Goal: Task Accomplishment & Management: Use online tool/utility

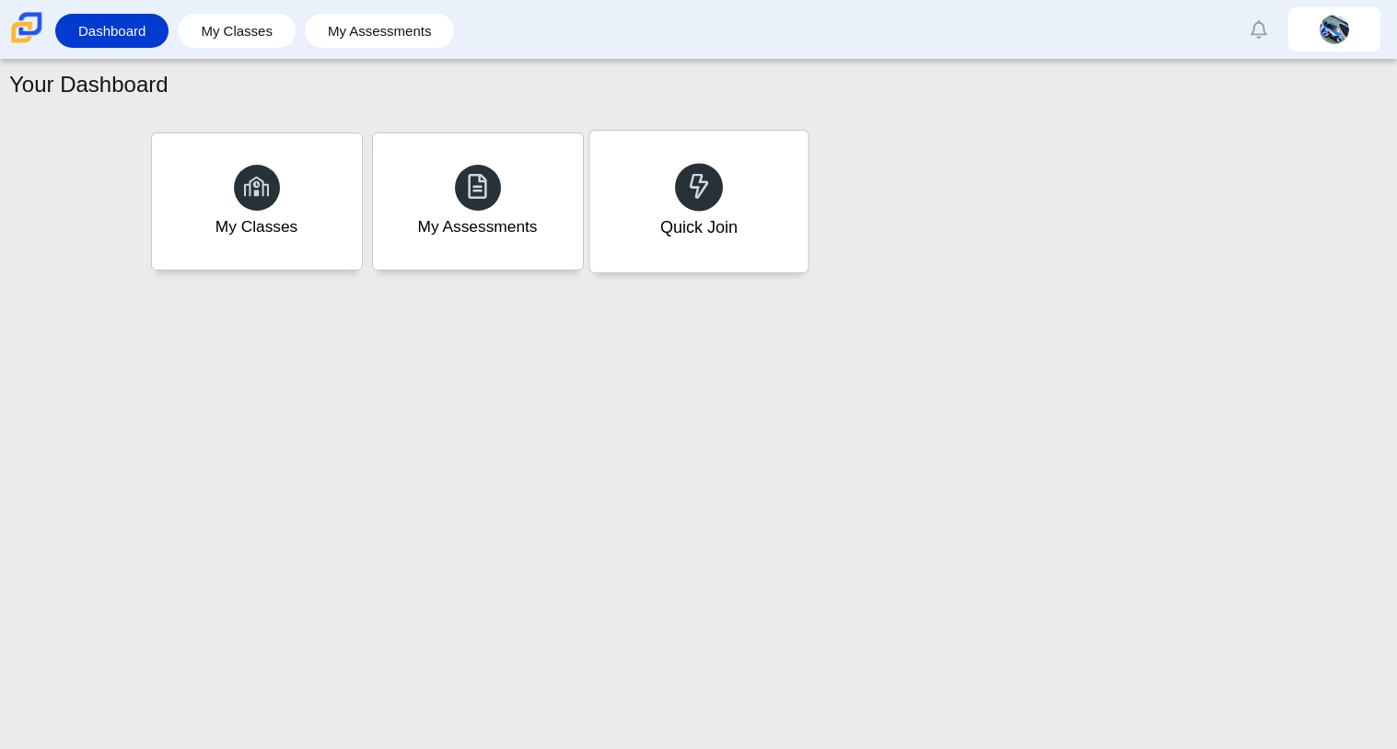
click at [680, 184] on div at bounding box center [699, 187] width 48 height 48
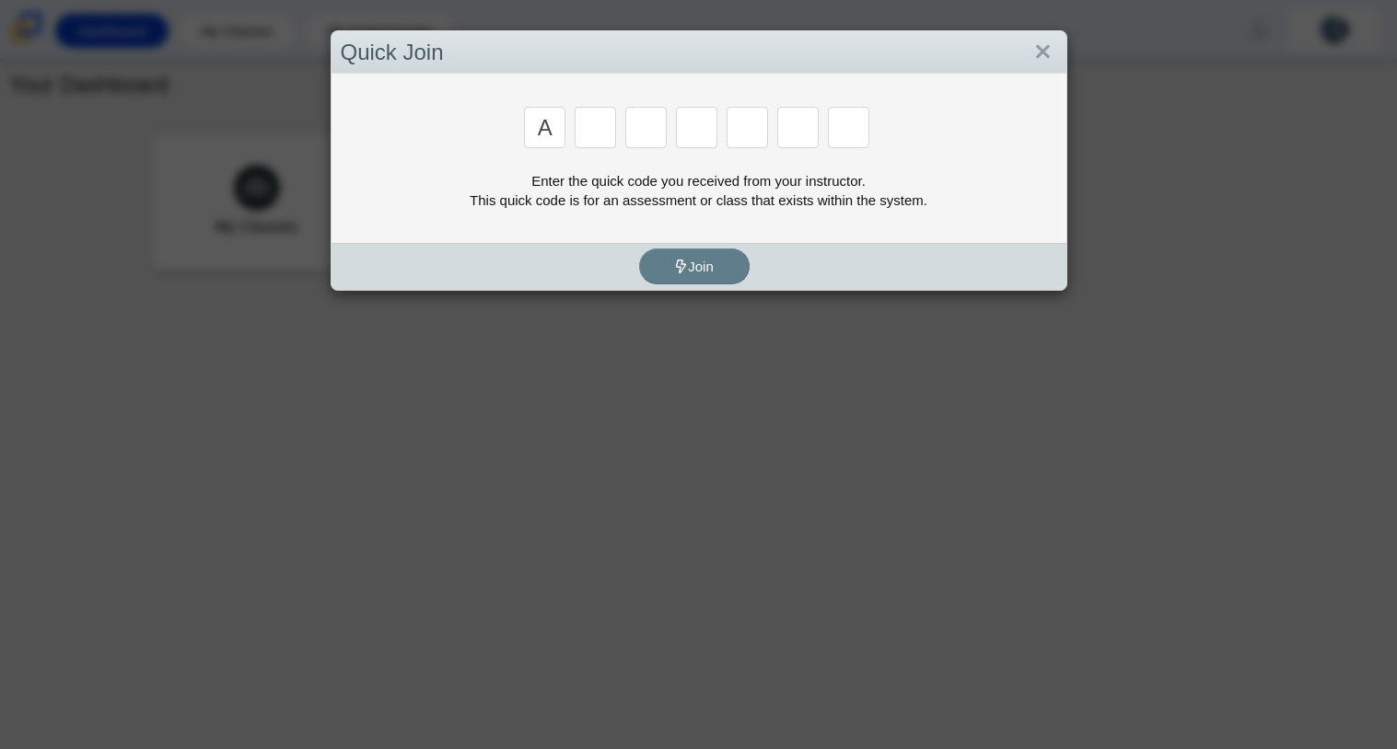
type input "a"
type input "m"
type input "v"
type input "3"
type input "t"
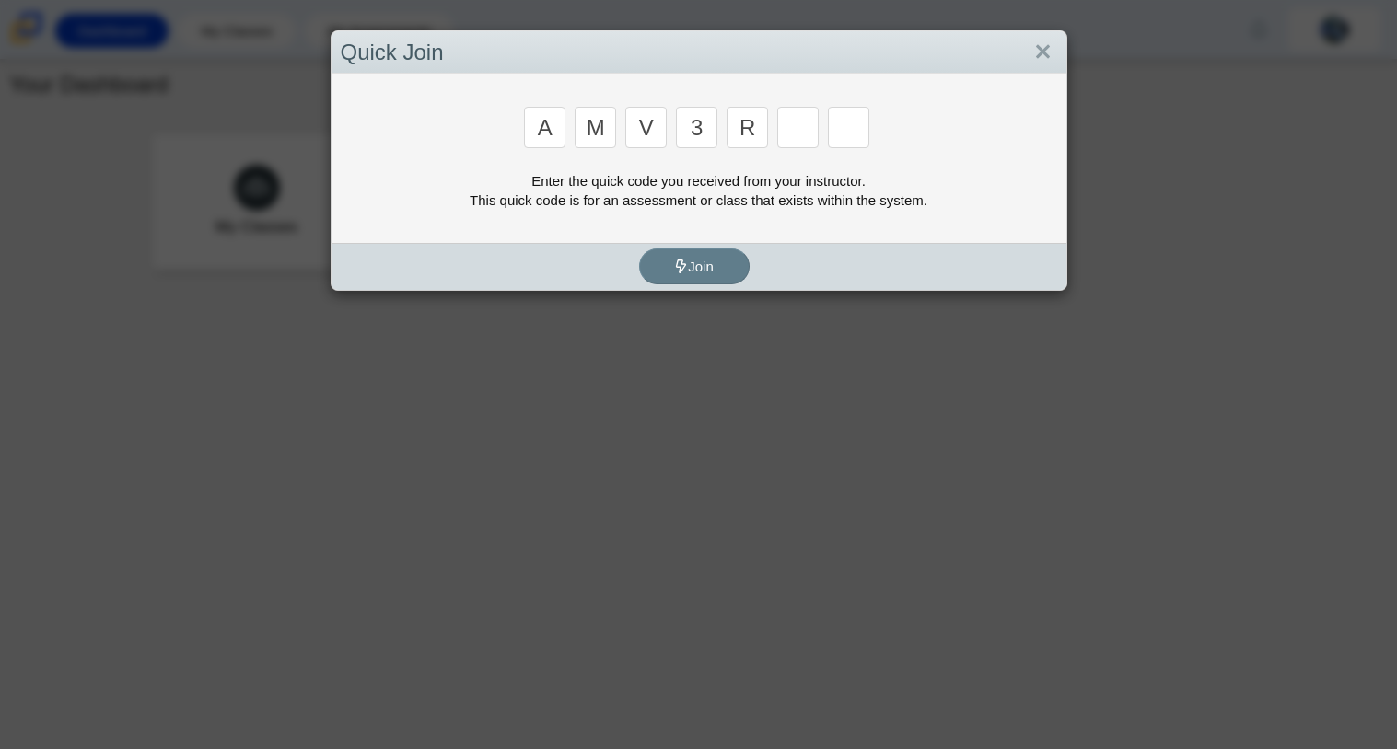
type input "r"
type input "g"
type input "d"
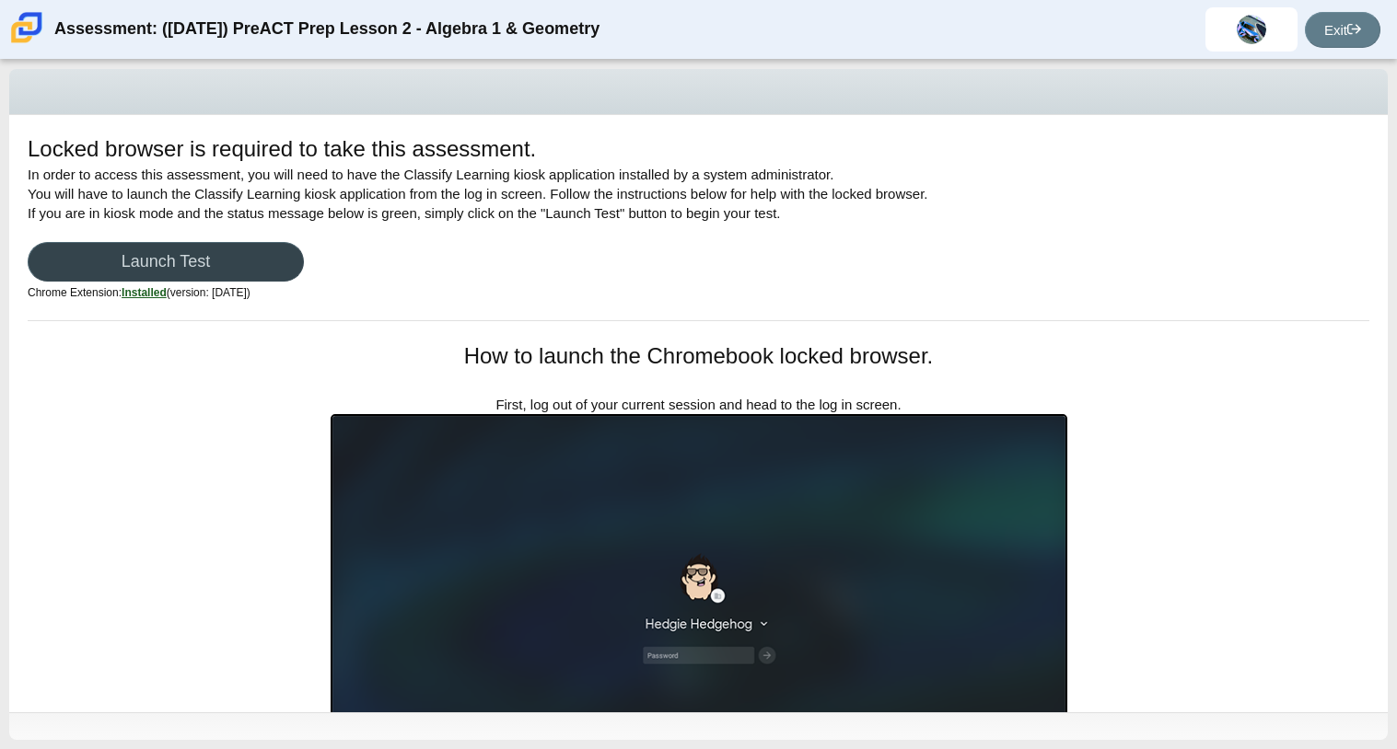
click at [197, 258] on link "Launch Test" at bounding box center [166, 262] width 276 height 40
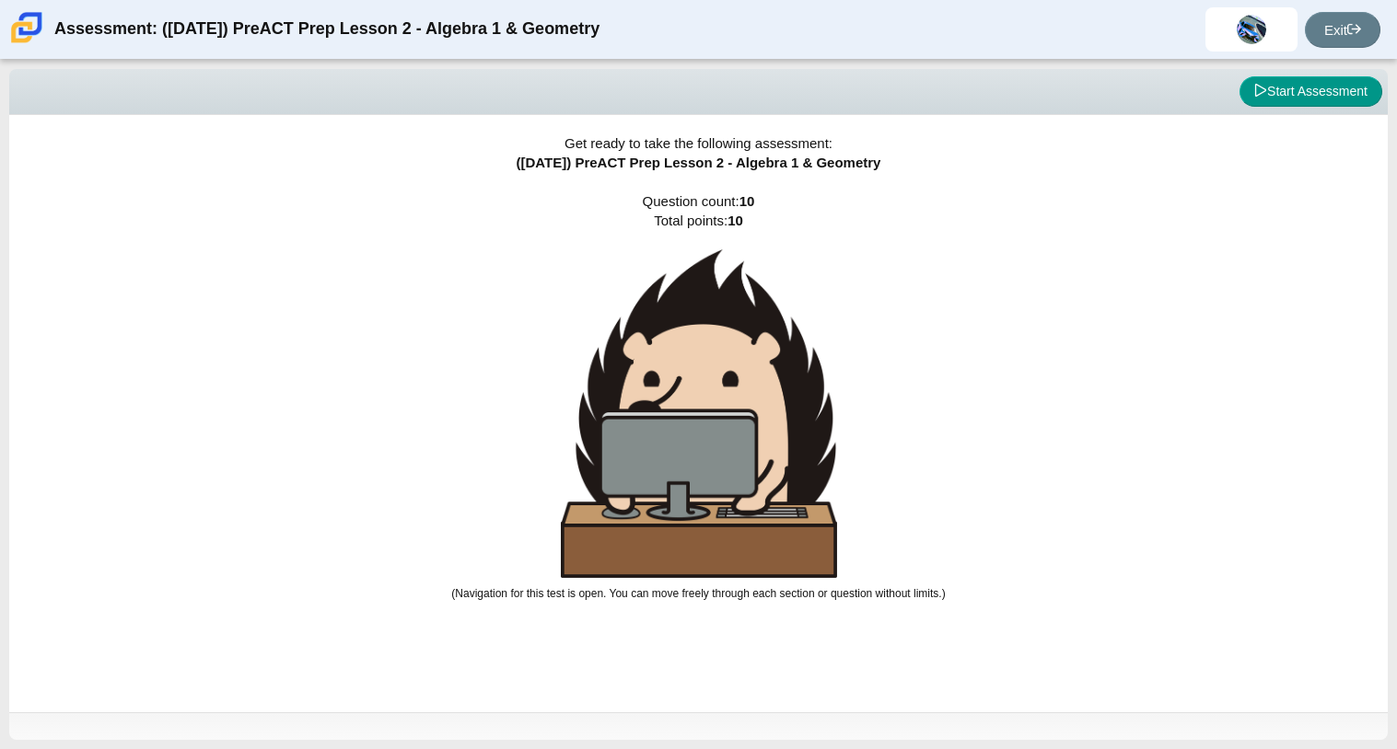
click at [197, 258] on div "Get ready to take the following assessment: (9/29/25) PreACT Prep Lesson 2 - Al…" at bounding box center [698, 414] width 1378 height 598
click at [1330, 87] on button "Start Assessment" at bounding box center [1310, 91] width 143 height 31
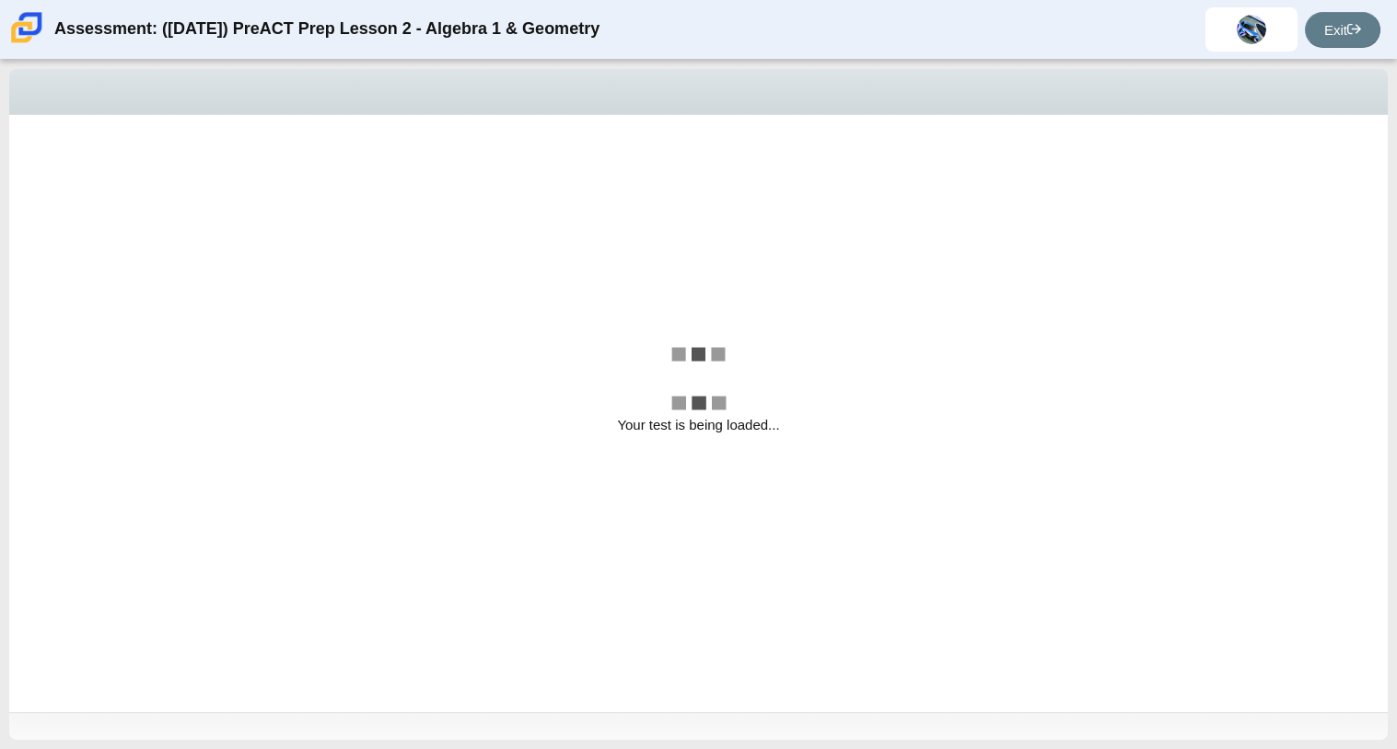
select select "bbf5d072-3e0b-44c4-9a12-6e7c9033f65b"
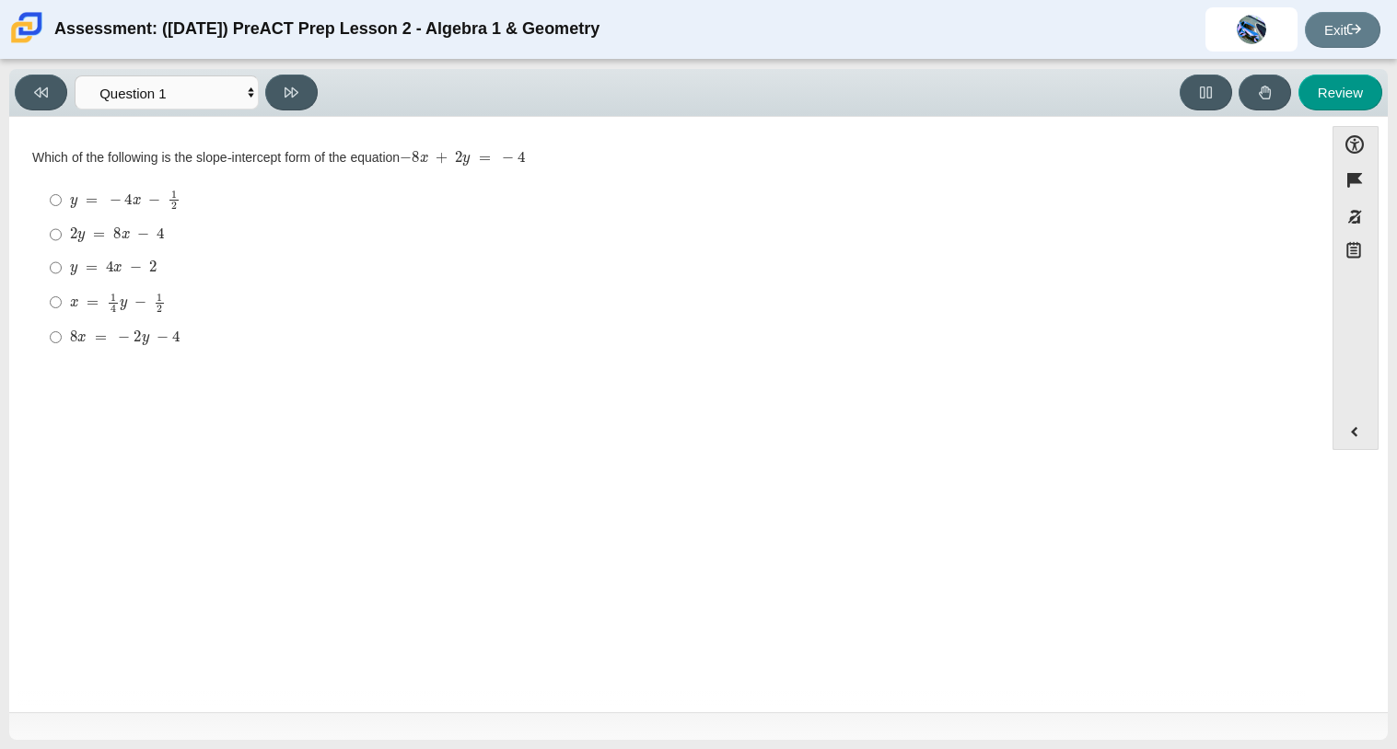
drag, startPoint x: 749, startPoint y: 306, endPoint x: 632, endPoint y: 332, distance: 120.8
click at [632, 332] on ul "y = − 4 x − 1 2 y = − 4 x − 1 2 2 y = 8 x − 4 2 y = 8 x − 4 y = 4 x − 2 y = 4 x…" at bounding box center [666, 268] width 1266 height 174
click at [455, 168] on mjx-container "− 8 x + 2 y = − 4" at bounding box center [462, 156] width 125 height 35
click at [50, 198] on input "y = − 4 x − 1 2 y = − 4 x − 1 2" at bounding box center [56, 200] width 12 height 36
radio input "true"
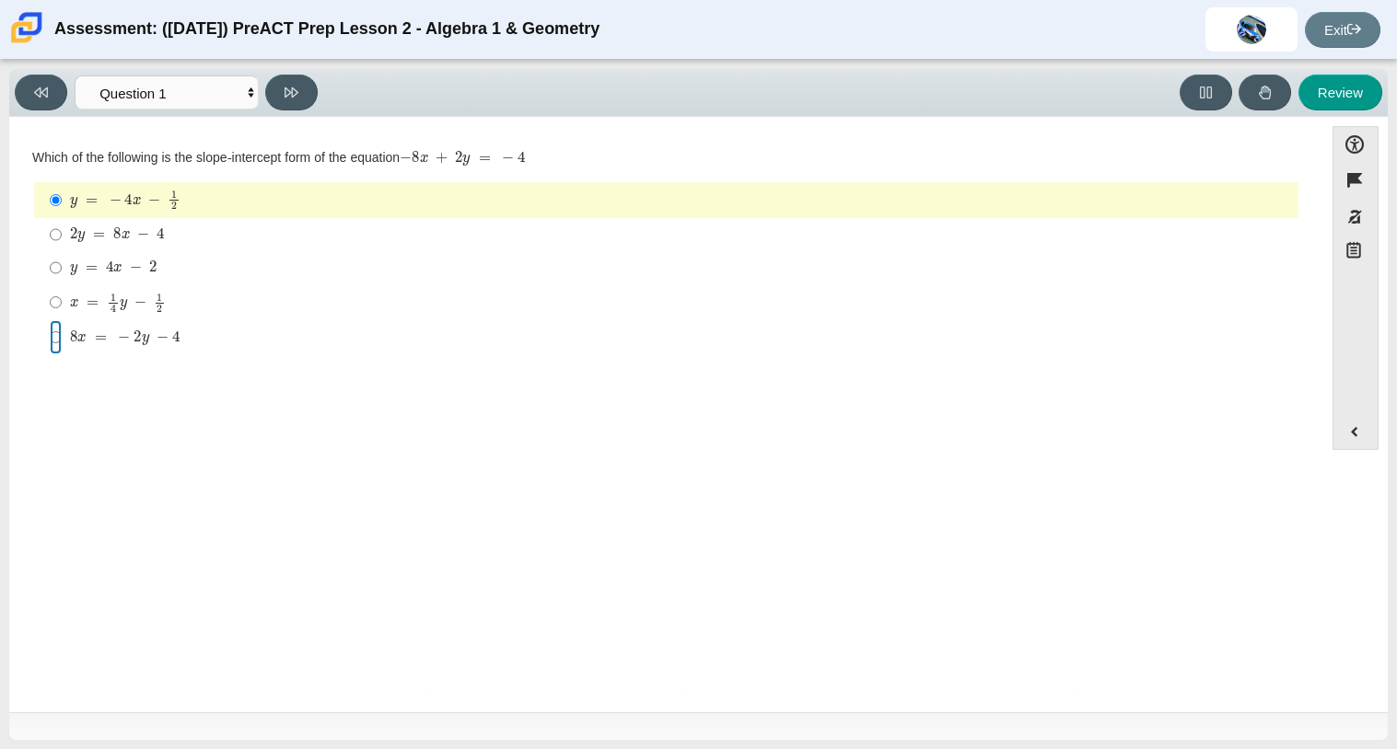
click at [50, 338] on input "8 x = − 2 y − 4 8 x = − 2 y − 4" at bounding box center [56, 336] width 12 height 33
radio input "true"
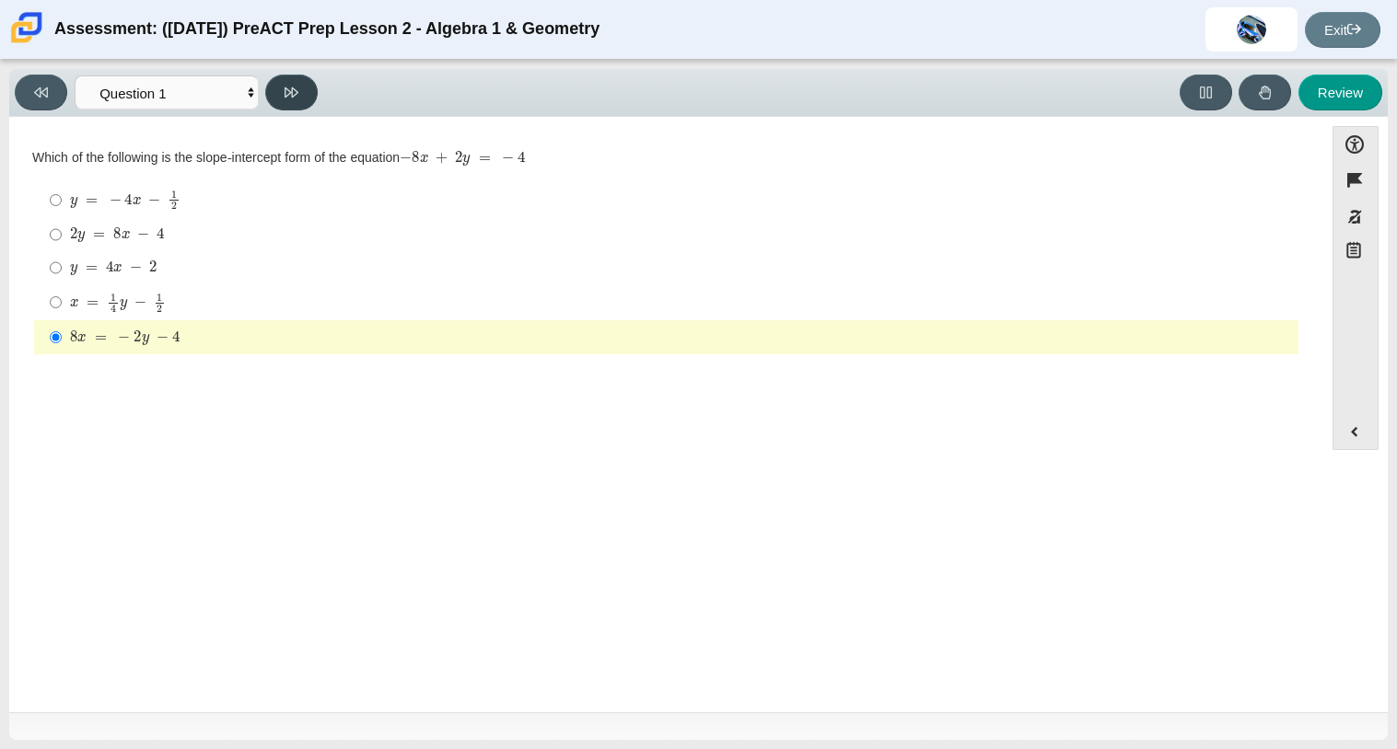
click at [278, 95] on button at bounding box center [291, 93] width 52 height 36
select select "ed62e223-81bd-4cbf-ab48-ab975844bd1f"
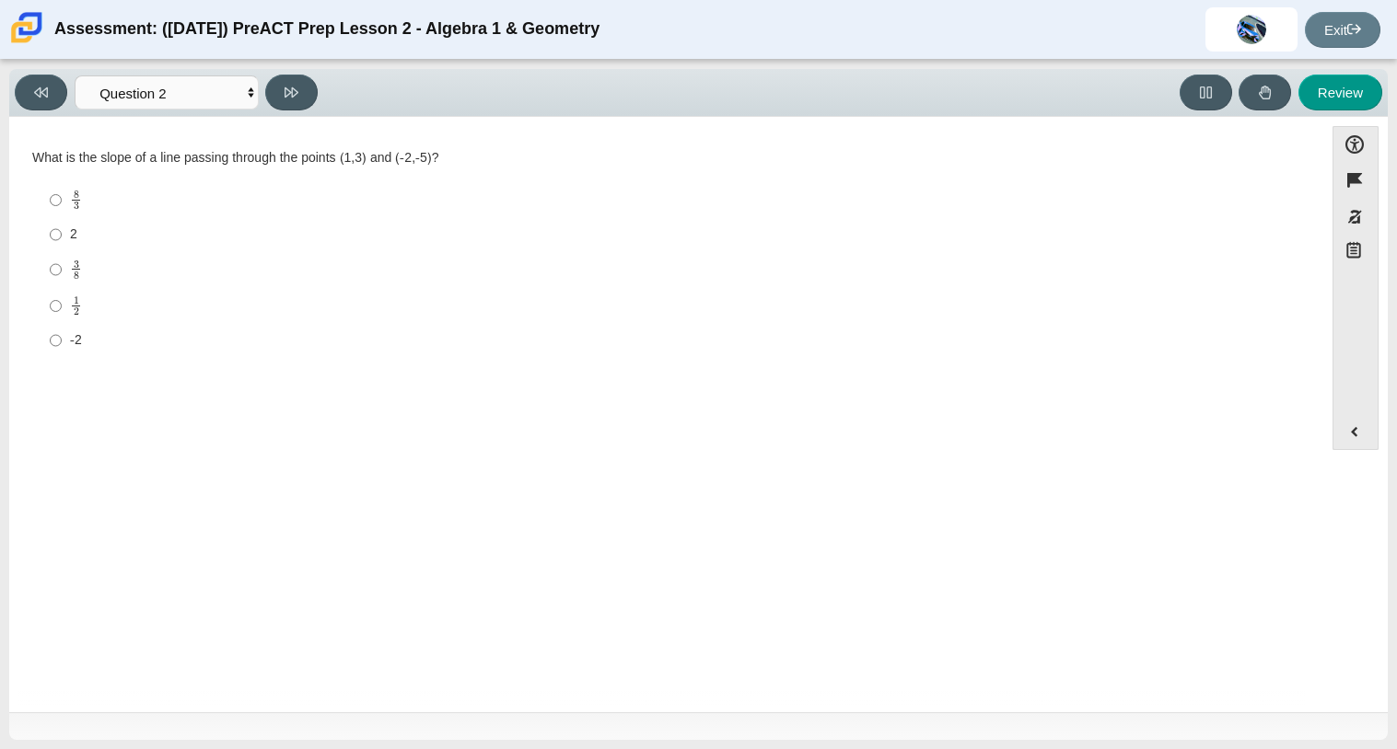
click at [347, 206] on div "8 3" at bounding box center [680, 200] width 1221 height 21
click at [62, 206] on input "8 3 8 thirds" at bounding box center [56, 200] width 12 height 36
radio input "true"
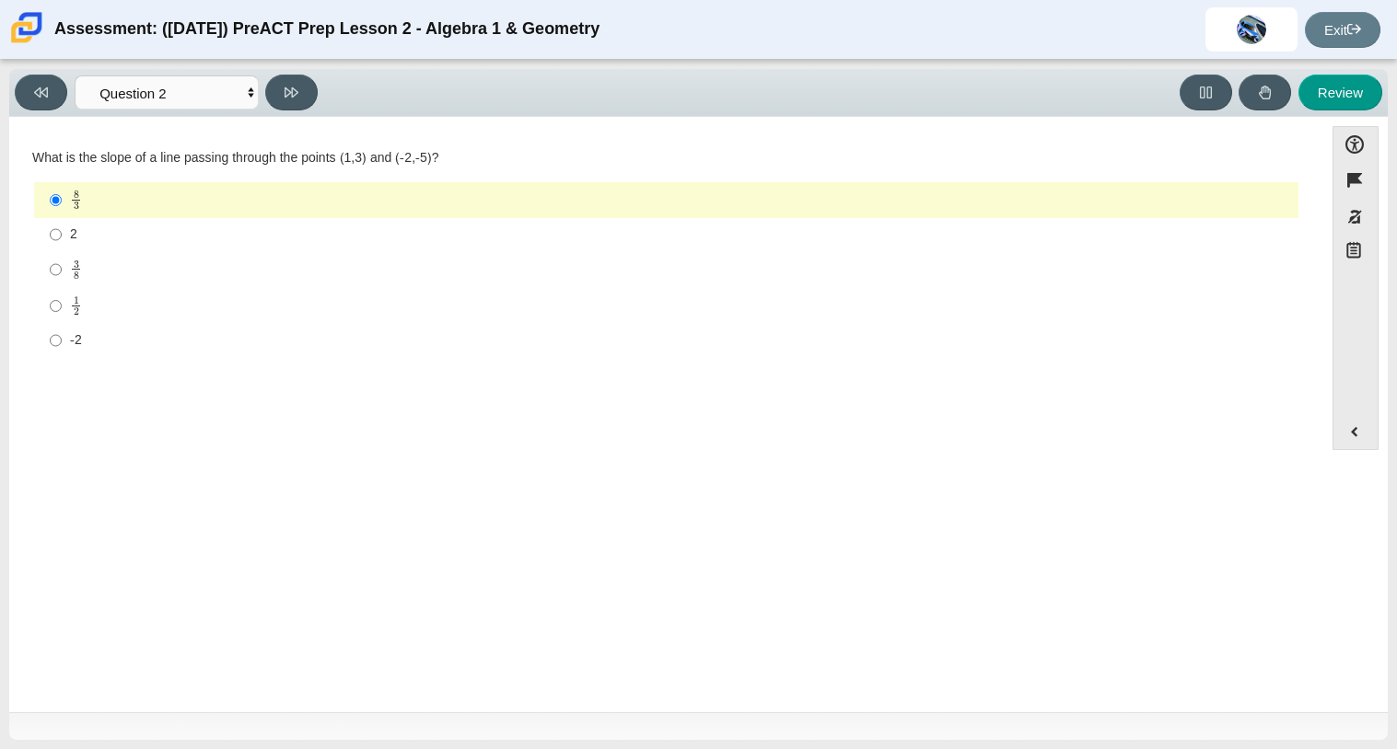
click at [61, 342] on label "-2 -2" at bounding box center [667, 340] width 1261 height 33
click at [61, 342] on input "-2 -2" at bounding box center [56, 340] width 12 height 33
radio input "true"
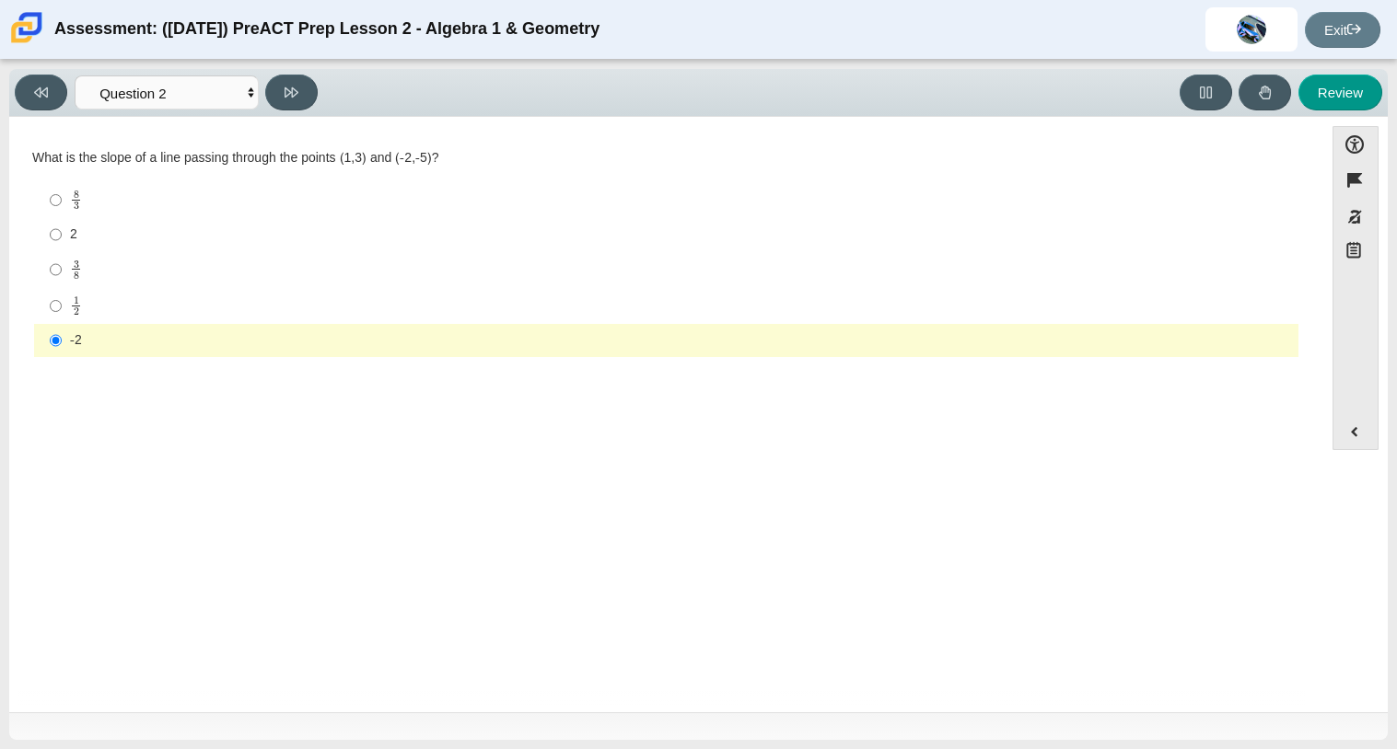
click at [62, 238] on label "2 2" at bounding box center [667, 234] width 1261 height 33
click at [62, 238] on input "2 2" at bounding box center [56, 234] width 12 height 33
radio input "true"
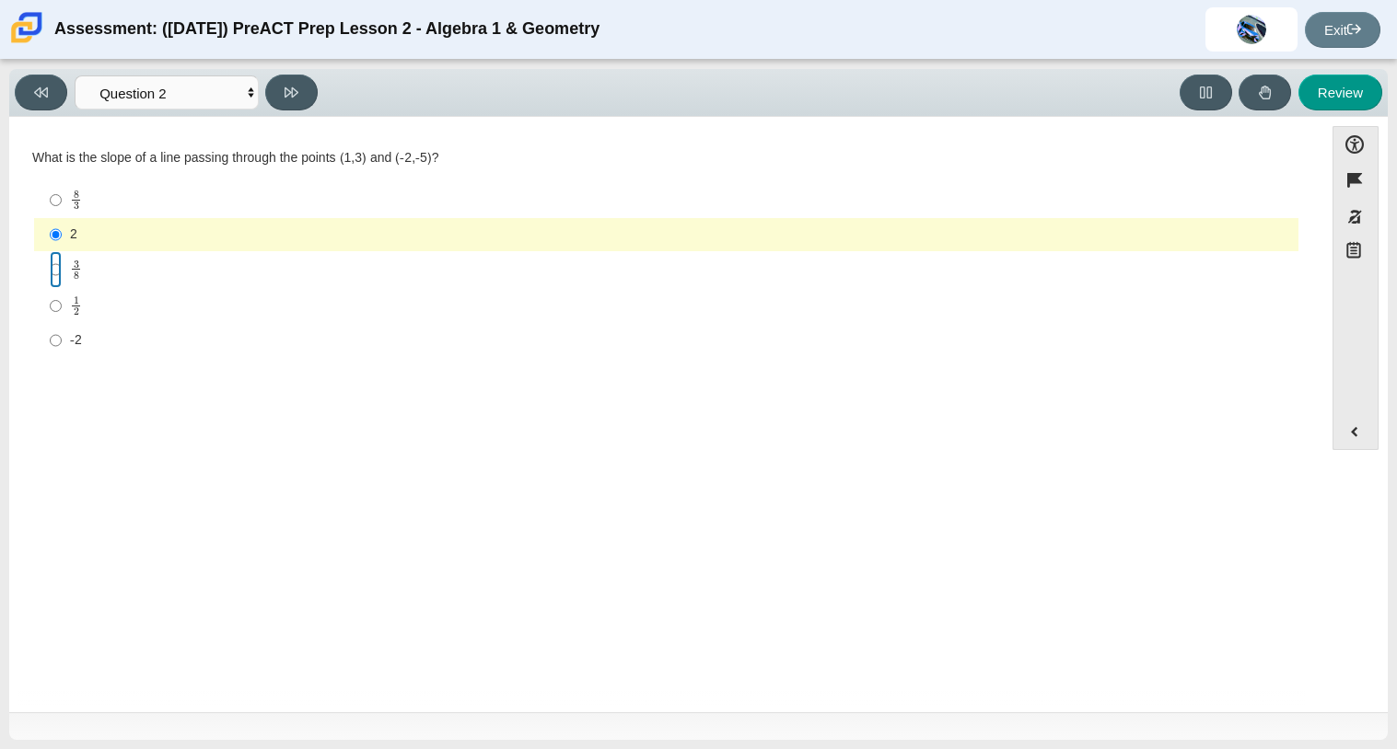
click at [54, 272] on input "3 8 3 eighths" at bounding box center [56, 269] width 12 height 36
radio input "true"
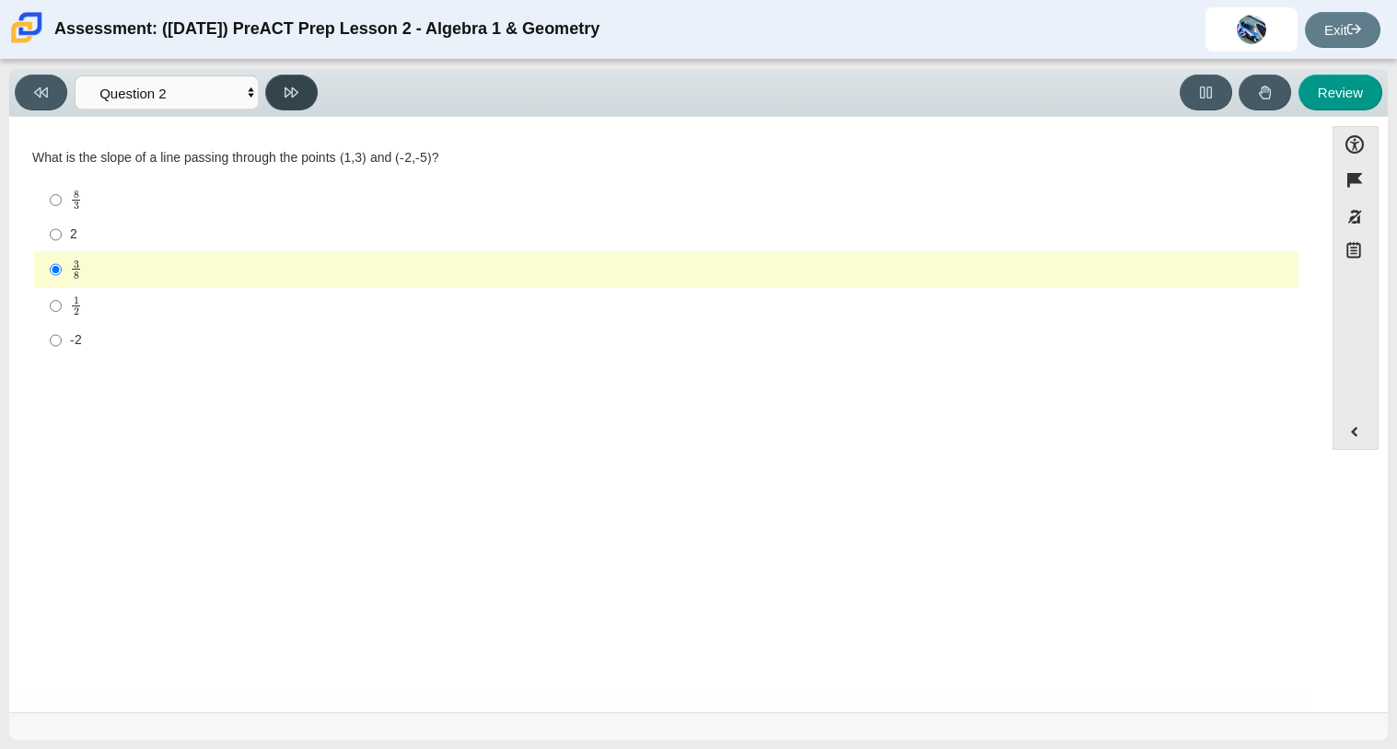
click at [287, 105] on button at bounding box center [291, 93] width 52 height 36
select select "97f4f5fa-a52e-4fed-af51-565bfcdf47cb"
